Goal: Find specific page/section: Find specific page/section

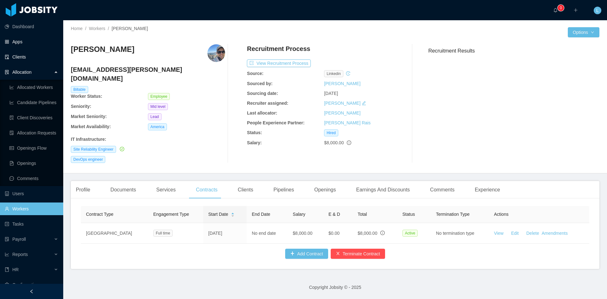
click at [33, 55] on link "Clients" at bounding box center [31, 57] width 53 height 13
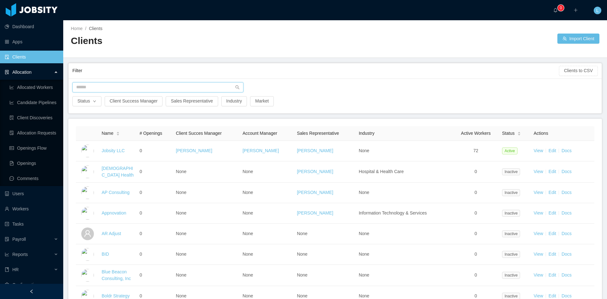
click at [119, 86] on input "text" at bounding box center [157, 87] width 171 height 10
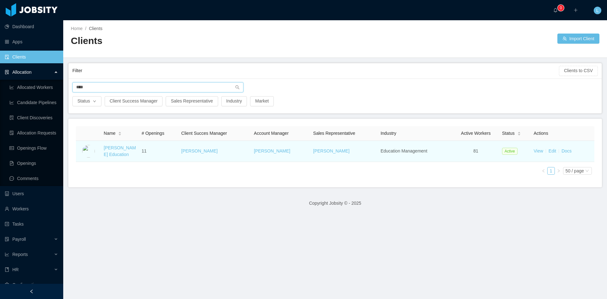
type input "****"
click at [113, 151] on td "[PERSON_NAME] Education" at bounding box center [120, 151] width 38 height 21
click at [115, 147] on link "[PERSON_NAME] Education" at bounding box center [120, 151] width 32 height 12
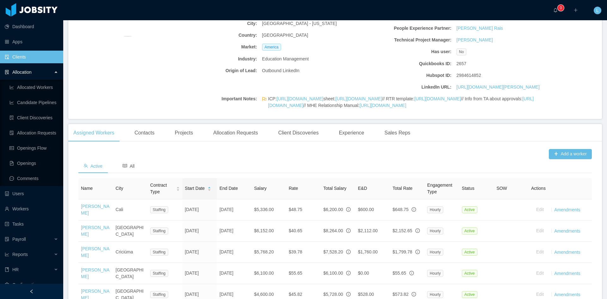
scroll to position [9, 0]
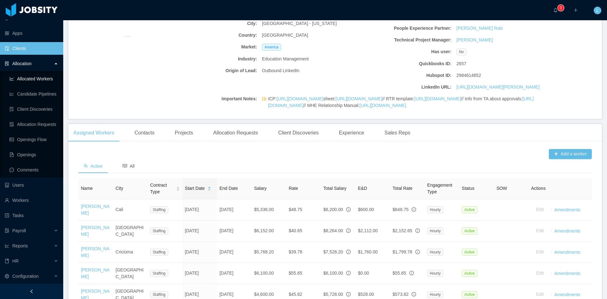
click at [38, 76] on link "Allocated Workers" at bounding box center [33, 78] width 49 height 13
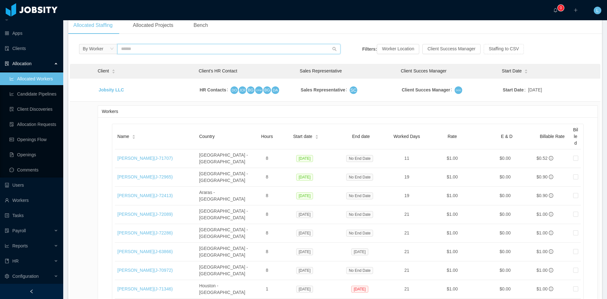
click at [155, 52] on input "text" at bounding box center [228, 49] width 223 height 10
type input "*"
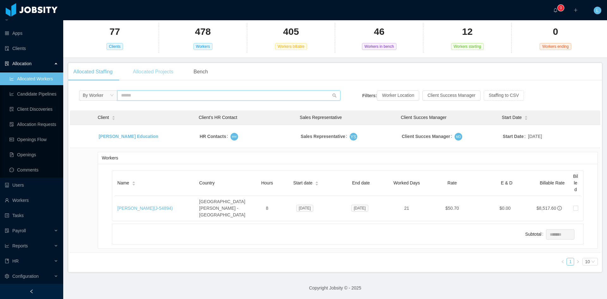
scroll to position [95, 0]
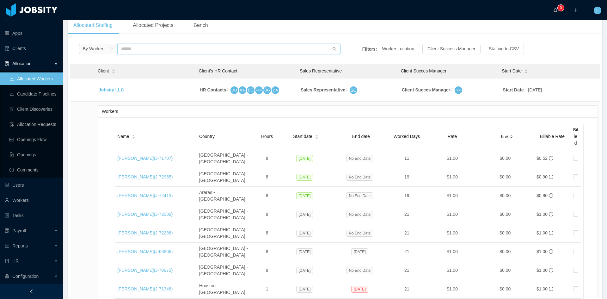
click at [147, 51] on input "text" at bounding box center [228, 49] width 223 height 10
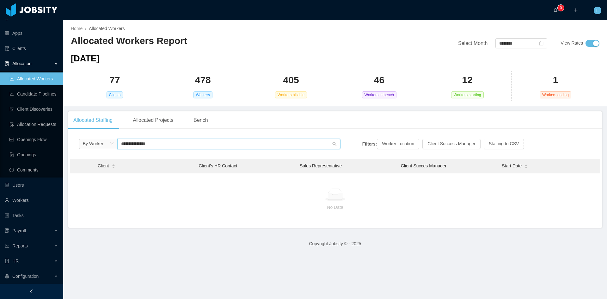
click at [171, 141] on input "**********" at bounding box center [228, 144] width 223 height 10
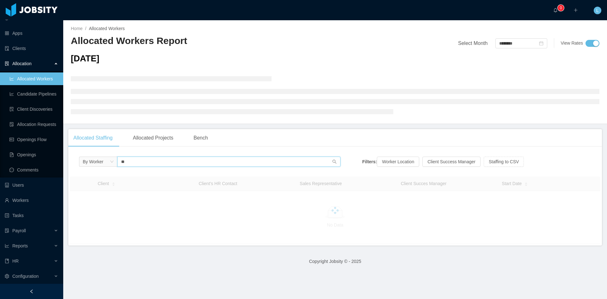
type input "*"
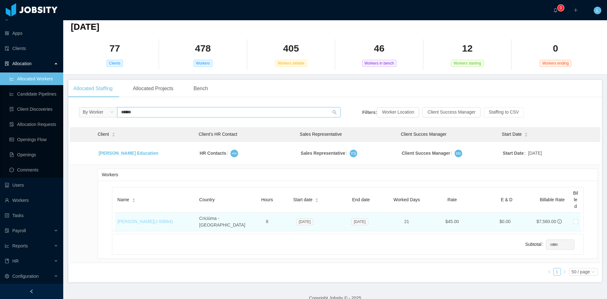
type input "******"
click at [158, 221] on link "[PERSON_NAME] (J- 59864 )" at bounding box center [144, 221] width 55 height 5
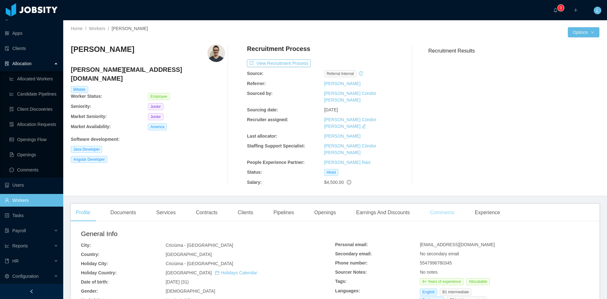
click at [437, 204] on div "Comments" at bounding box center [442, 213] width 34 height 18
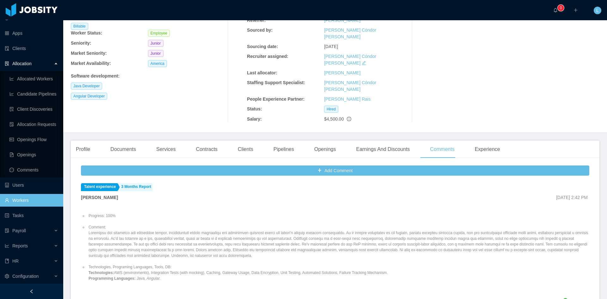
scroll to position [32, 0]
